Goal: Information Seeking & Learning: Find specific fact

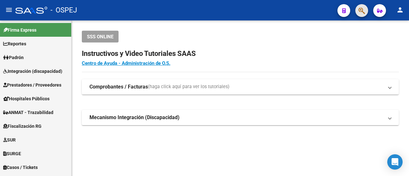
click at [365, 10] on button "button" at bounding box center [361, 10] width 13 height 13
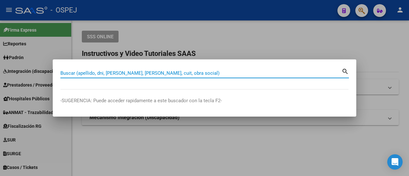
paste input "25903283"
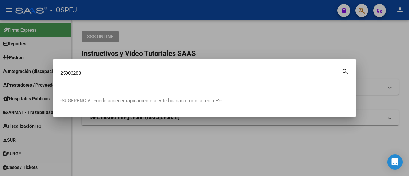
type input "25903283"
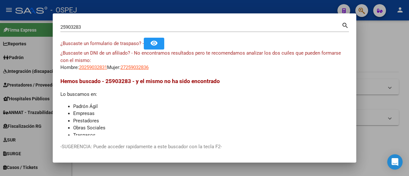
drag, startPoint x: 102, startPoint y: 63, endPoint x: 105, endPoint y: 67, distance: 5.5
click at [105, 67] on div "¿Buscaste un DNI de un afiliado? - No encontramos resultados pero te recomendam…" at bounding box center [204, 61] width 288 height 22
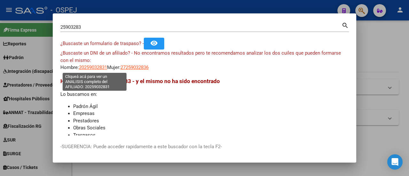
click at [105, 67] on span "20259032831" at bounding box center [93, 68] width 28 height 6
copy div "¿Buscaste un DNI de un afiliado? - No encontramos resultados pero te recomendam…"
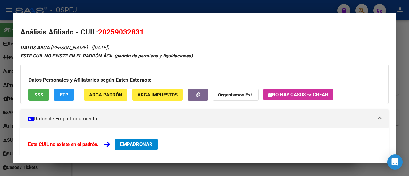
click at [105, 6] on div at bounding box center [204, 88] width 409 height 176
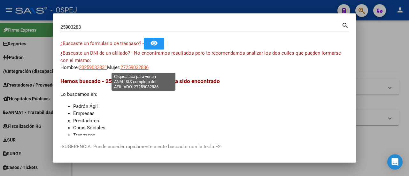
click at [149, 68] on span "27259032836" at bounding box center [134, 68] width 28 height 6
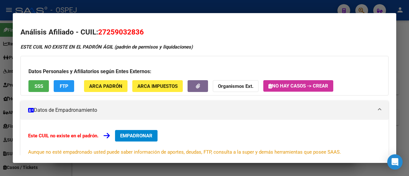
click at [137, 4] on div at bounding box center [204, 88] width 409 height 176
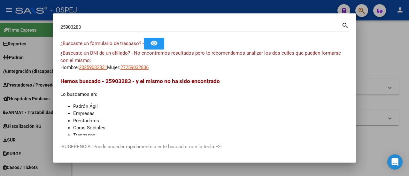
drag, startPoint x: 89, startPoint y: 61, endPoint x: 90, endPoint y: 65, distance: 3.9
click at [90, 65] on div "¿Buscaste un DNI de un afiliado? - No encontramos resultados pero te recomendam…" at bounding box center [204, 61] width 288 height 22
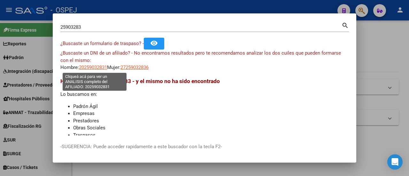
click at [90, 65] on span "20259032831" at bounding box center [93, 68] width 28 height 6
copy div ": Hombre: 2025"
type textarea "20259032831"
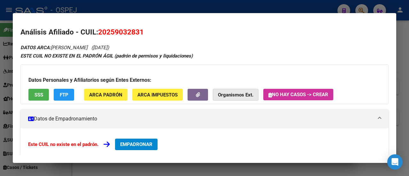
click at [219, 99] on button "Organismos Ext." at bounding box center [236, 95] width 46 height 12
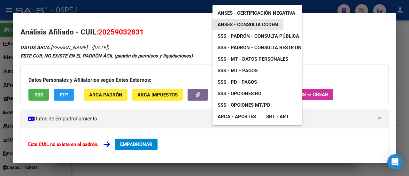
click at [232, 19] on link "ANSES - Consulta CODEM" at bounding box center [247, 24] width 71 height 11
